Goal: Complete application form

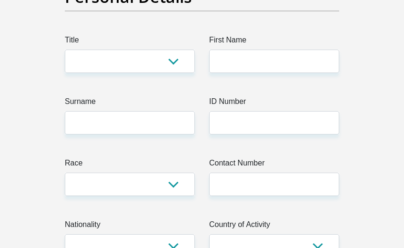
scroll to position [48, 0]
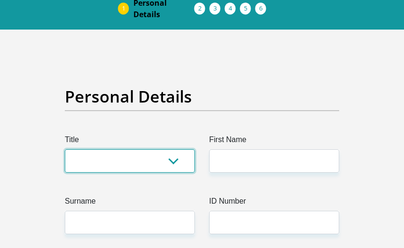
click at [103, 158] on select "Mr Ms Mrs Dr [PERSON_NAME]" at bounding box center [130, 160] width 130 height 23
select select "Ms"
click at [65, 149] on select "Mr Ms Mrs Dr [PERSON_NAME]" at bounding box center [130, 160] width 130 height 23
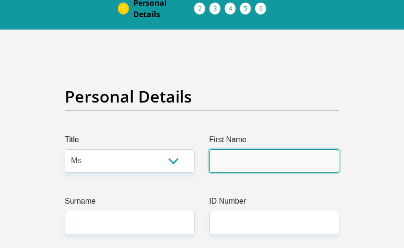
click at [224, 157] on input "First Name" at bounding box center [274, 160] width 130 height 23
click at [229, 164] on input "First Name" at bounding box center [274, 160] width 130 height 23
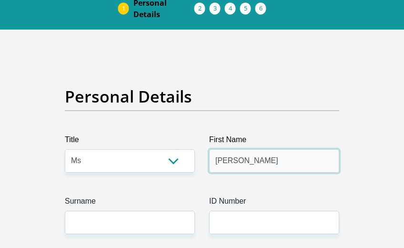
type input "[PERSON_NAME]"
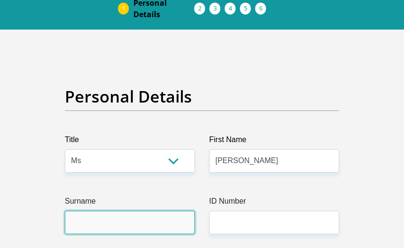
click at [94, 232] on input "Surname" at bounding box center [130, 222] width 130 height 23
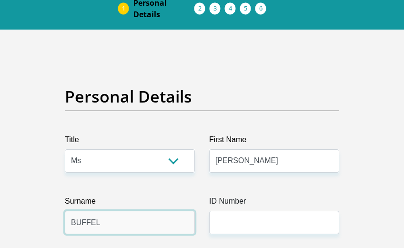
type input "BUFFEL"
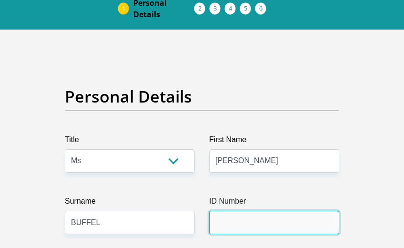
click at [224, 214] on input "ID Number" at bounding box center [274, 222] width 130 height 23
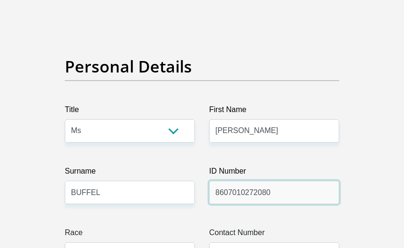
scroll to position [143, 0]
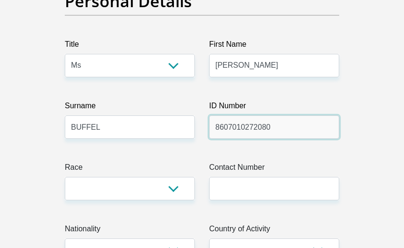
type input "8607010272080"
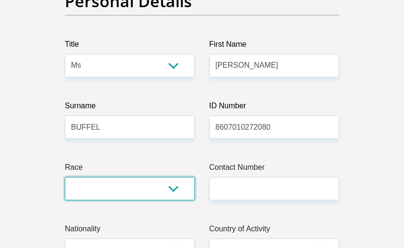
click at [80, 184] on select "Black Coloured Indian White Other" at bounding box center [130, 188] width 130 height 23
select select "1"
click at [65, 177] on select "Black Coloured Indian White Other" at bounding box center [130, 188] width 130 height 23
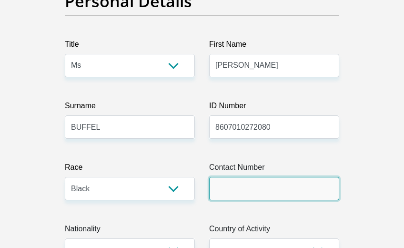
click at [222, 190] on input "Contact Number" at bounding box center [274, 188] width 130 height 23
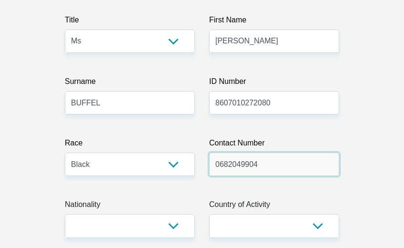
scroll to position [191, 0]
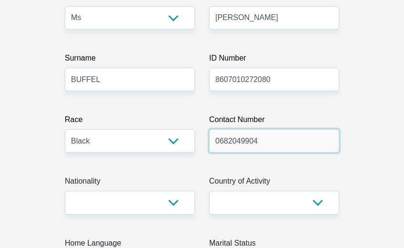
type input "0682049904"
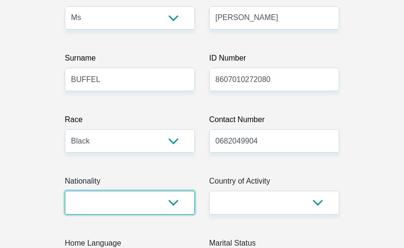
click at [126, 199] on select "[GEOGRAPHIC_DATA] [GEOGRAPHIC_DATA] [GEOGRAPHIC_DATA] [GEOGRAPHIC_DATA] [GEOGRA…" at bounding box center [130, 202] width 130 height 23
select select "ZAF"
click at [65, 191] on select "[GEOGRAPHIC_DATA] [GEOGRAPHIC_DATA] [GEOGRAPHIC_DATA] [GEOGRAPHIC_DATA] [GEOGRA…" at bounding box center [130, 202] width 130 height 23
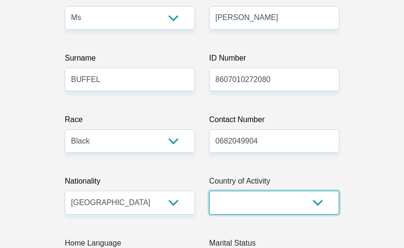
click at [265, 204] on select "[GEOGRAPHIC_DATA] [GEOGRAPHIC_DATA] [GEOGRAPHIC_DATA] [GEOGRAPHIC_DATA] [GEOGRA…" at bounding box center [274, 202] width 130 height 23
select select "ZAF"
click at [209, 191] on select "[GEOGRAPHIC_DATA] [GEOGRAPHIC_DATA] [GEOGRAPHIC_DATA] [GEOGRAPHIC_DATA] [GEOGRA…" at bounding box center [274, 202] width 130 height 23
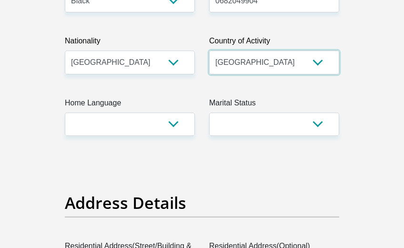
scroll to position [334, 0]
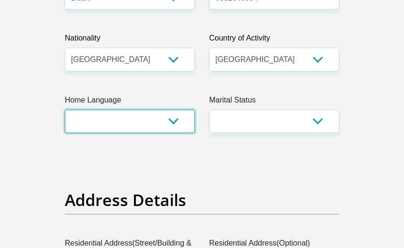
click at [85, 120] on select "Afrikaans English Sepedi South Ndebele Southern Sotho Swati Tsonga Tswana Venda…" at bounding box center [130, 121] width 130 height 23
select select "tsn"
click at [65, 110] on select "Afrikaans English Sepedi South Ndebele Southern Sotho Swati Tsonga Tswana Venda…" at bounding box center [130, 121] width 130 height 23
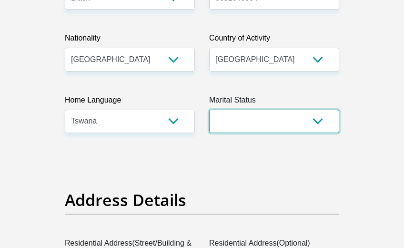
click at [254, 120] on select "Married ANC Single Divorced Widowed Married COP or Customary Law" at bounding box center [274, 121] width 130 height 23
select select "2"
click at [209, 110] on select "Married ANC Single Divorced Widowed Married COP or Customary Law" at bounding box center [274, 121] width 130 height 23
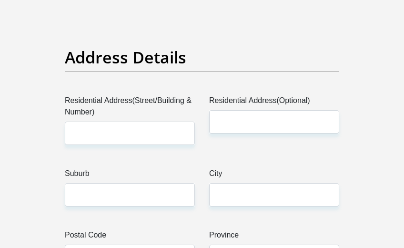
scroll to position [476, 0]
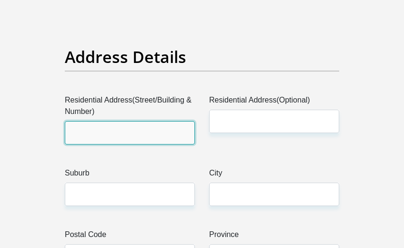
click at [92, 128] on input "Residential Address(Street/Building & Number)" at bounding box center [130, 132] width 130 height 23
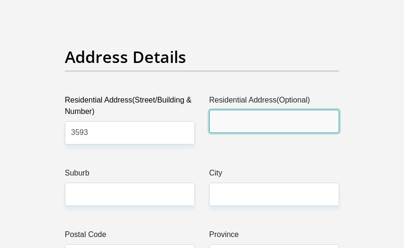
click at [247, 125] on input "Residential Address(Optional)" at bounding box center [274, 121] width 130 height 23
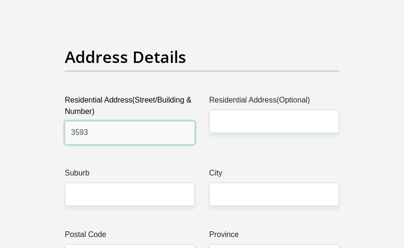
click at [118, 137] on input "3593" at bounding box center [130, 132] width 130 height 23
type input "[STREET_ADDRESS]"
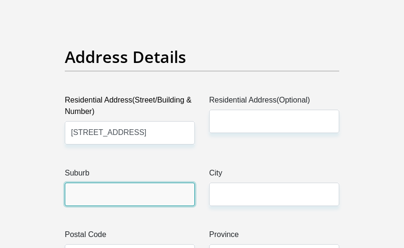
click at [82, 191] on input "Suburb" at bounding box center [130, 193] width 130 height 23
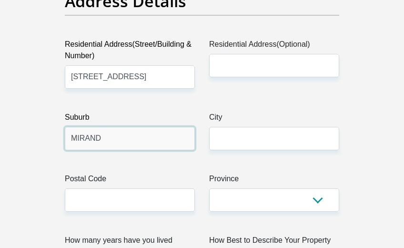
scroll to position [619, 0]
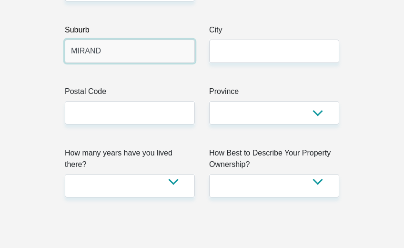
type input "MIRAND"
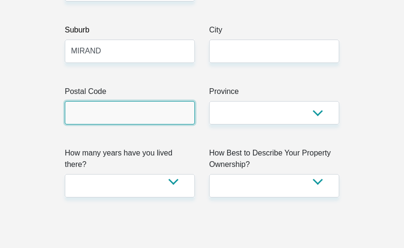
click at [91, 122] on input "Postal Code" at bounding box center [130, 112] width 130 height 23
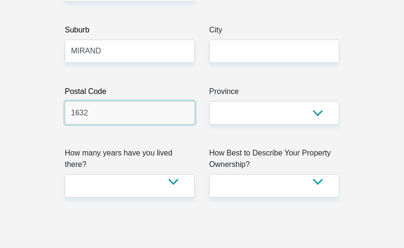
type input "1632"
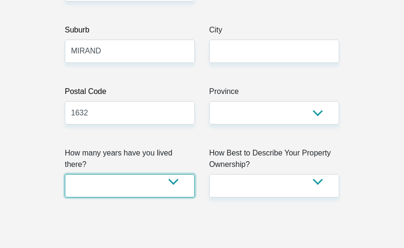
click at [176, 175] on select "less than 1 year 1-3 years 3-5 years 5+ years" at bounding box center [130, 185] width 130 height 23
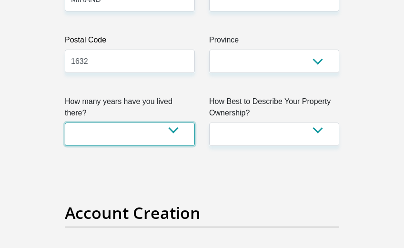
scroll to position [667, 0]
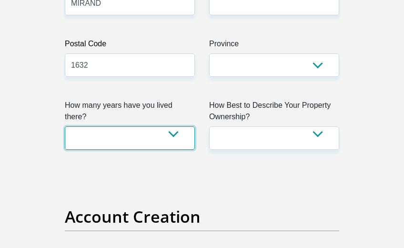
click at [174, 126] on select "less than 1 year 1-3 years 3-5 years 5+ years" at bounding box center [130, 137] width 130 height 23
select select "5"
click at [65, 126] on select "less than 1 year 1-3 years 3-5 years 5+ years" at bounding box center [130, 137] width 130 height 23
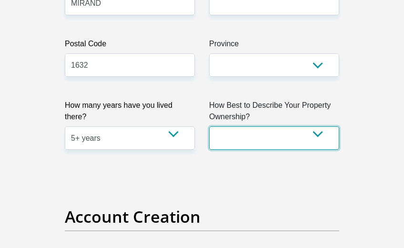
click at [322, 136] on select "Owned Rented Family Owned Company Dwelling" at bounding box center [274, 137] width 130 height 23
select select "parents"
click at [209, 126] on select "Owned Rented Family Owned Company Dwelling" at bounding box center [274, 137] width 130 height 23
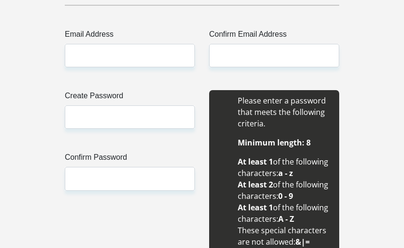
scroll to position [905, 0]
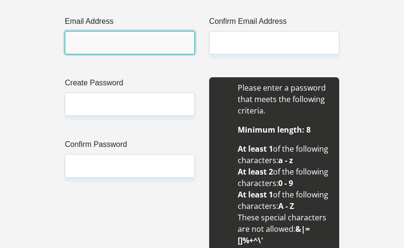
click at [115, 48] on input "Email Address" at bounding box center [130, 42] width 130 height 23
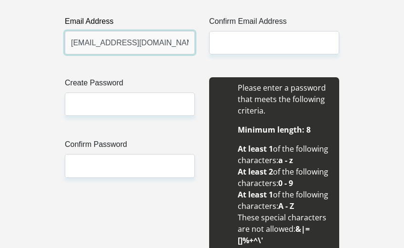
type input "[EMAIL_ADDRESS][DOMAIN_NAME]"
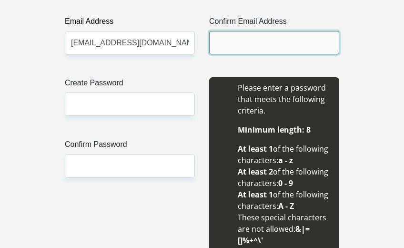
click at [228, 38] on input "Confirm Email Address" at bounding box center [274, 42] width 130 height 23
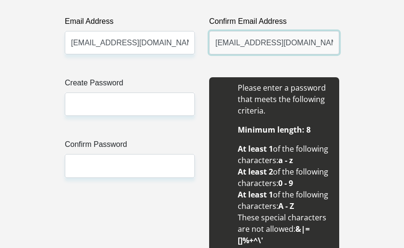
type input "[EMAIL_ADDRESS][DOMAIN_NAME]"
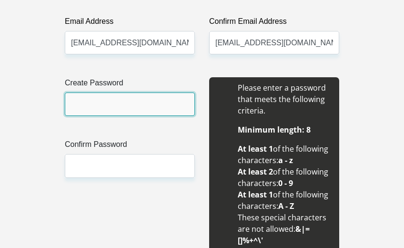
click at [89, 110] on input "Create Password" at bounding box center [130, 103] width 130 height 23
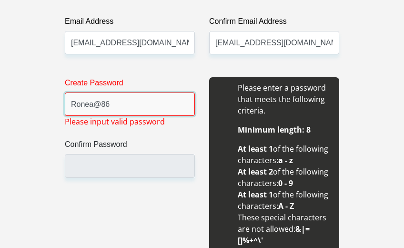
click at [87, 105] on input "Ronea@86" at bounding box center [130, 103] width 130 height 23
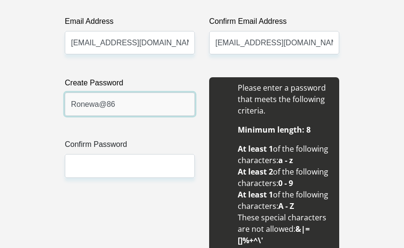
type input "Ronewa@86"
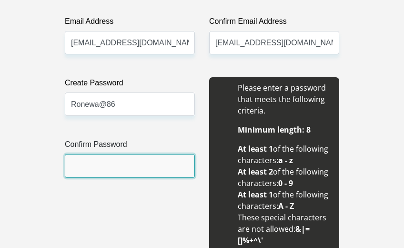
click at [86, 157] on input "Confirm Password" at bounding box center [130, 165] width 130 height 23
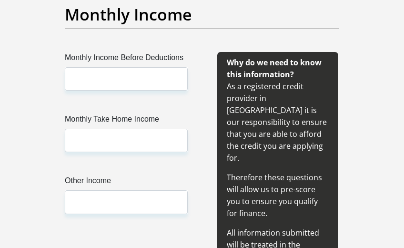
scroll to position [1239, 0]
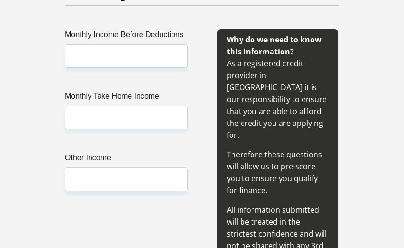
type input "Ronewa@86"
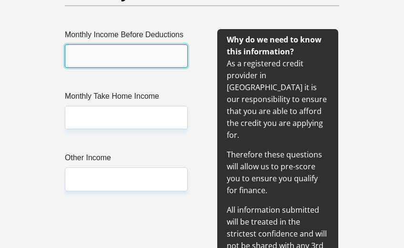
click at [118, 54] on input "Monthly Income Before Deductions" at bounding box center [126, 55] width 123 height 23
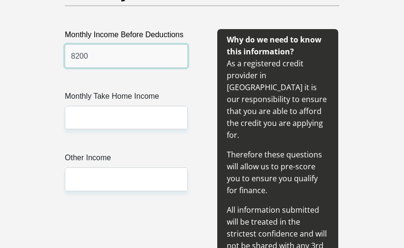
type input "8200"
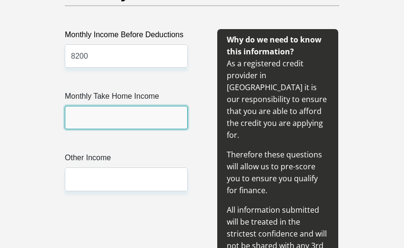
click at [79, 111] on input "Monthly Take Home Income" at bounding box center [126, 117] width 123 height 23
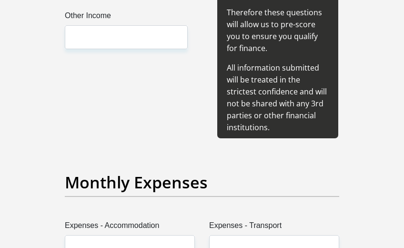
scroll to position [1382, 0]
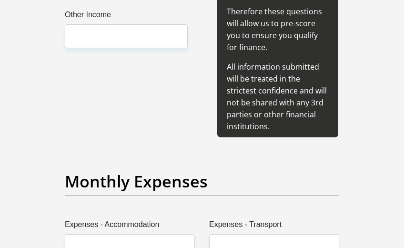
type input "7240"
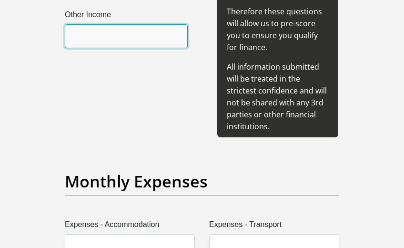
click at [77, 41] on input "Other Income" at bounding box center [126, 35] width 123 height 23
type input "1"
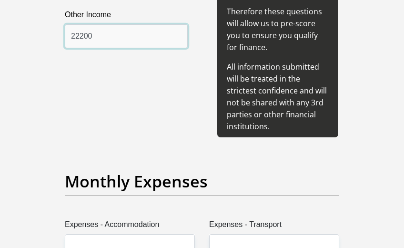
type input "2220"
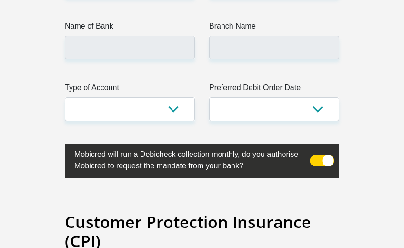
scroll to position [2478, 0]
